Goal: Navigation & Orientation: Find specific page/section

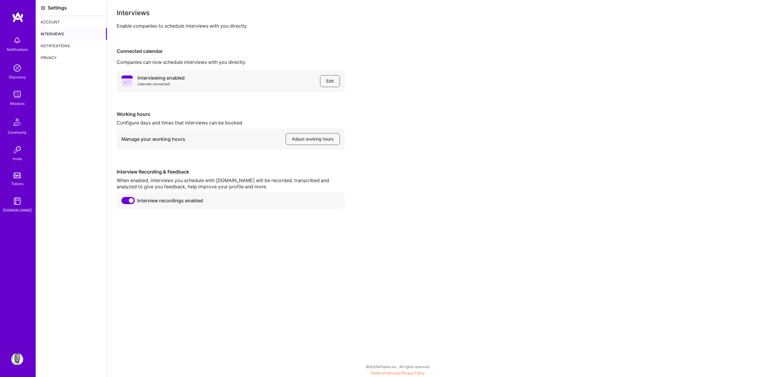
click at [15, 15] on img at bounding box center [18, 17] width 12 height 11
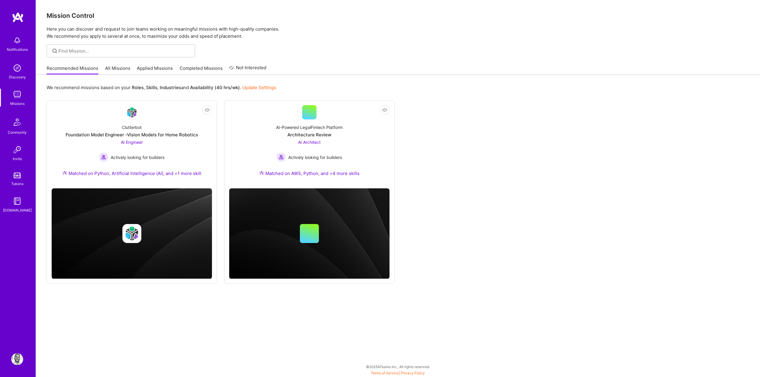
click at [14, 42] on img at bounding box center [17, 40] width 12 height 12
click at [278, 55] on div "Notifications Discovery Missions Community Invite Tokens [DOMAIN_NAME] Profile …" at bounding box center [380, 187] width 760 height 374
click at [117, 69] on link "All Missions" at bounding box center [117, 70] width 25 height 10
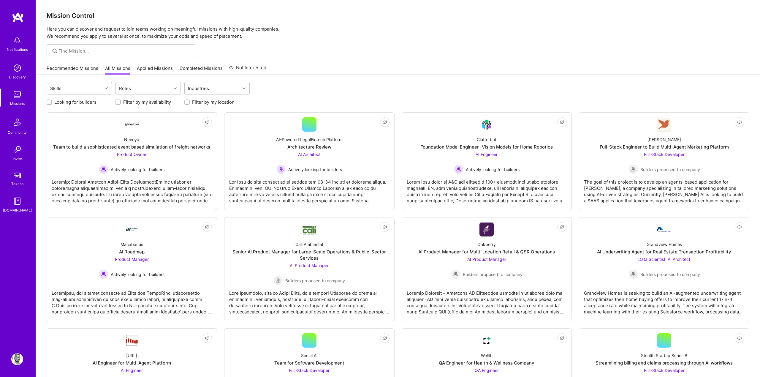
click at [72, 72] on link "Recommended Missions" at bounding box center [73, 70] width 52 height 10
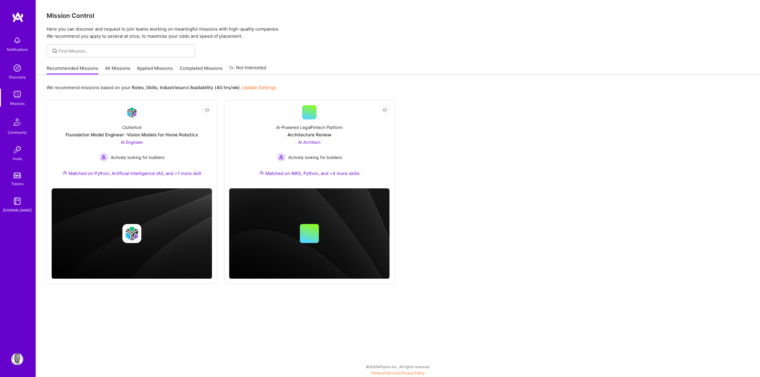
click at [383, 67] on div "Recommended Missions All Missions Applied Missions Completed Missions Not Inter…" at bounding box center [398, 68] width 703 height 13
